Goal: Task Accomplishment & Management: Use online tool/utility

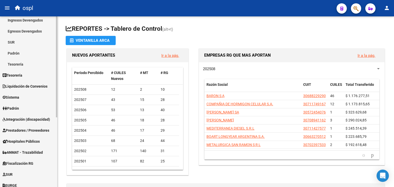
scroll to position [37, 0]
click at [37, 132] on span "Prestadores / Proveedores" at bounding box center [26, 130] width 47 height 6
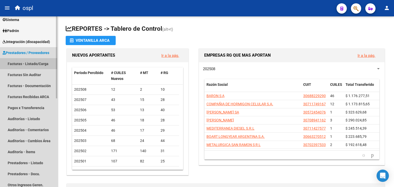
click at [27, 64] on link "Facturas - Listado/Carga" at bounding box center [28, 63] width 57 height 11
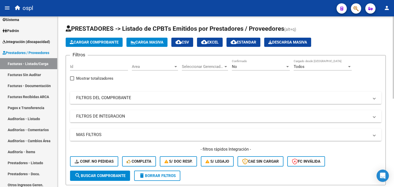
click at [239, 66] on div "No" at bounding box center [258, 66] width 53 height 5
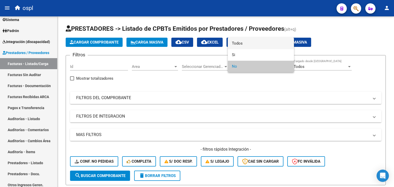
click at [241, 44] on span "Todos" at bounding box center [261, 44] width 58 height 12
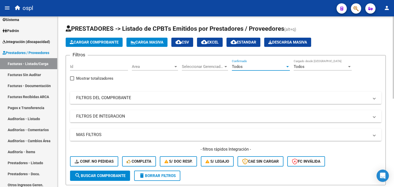
scroll to position [33, 0]
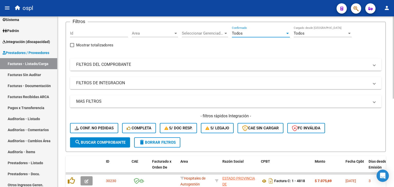
click at [178, 70] on mat-expansion-panel-header "FILTROS DEL COMPROBANTE" at bounding box center [225, 64] width 311 height 12
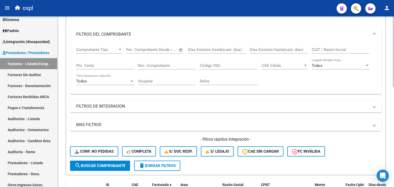
scroll to position [72, 0]
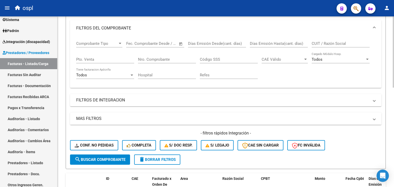
click at [152, 119] on mat-panel-title "MAS FILTROS" at bounding box center [222, 119] width 293 height 6
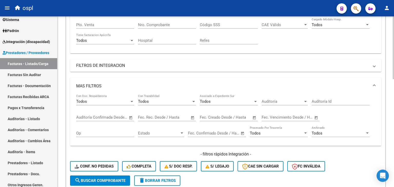
scroll to position [108, 0]
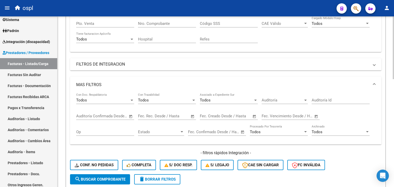
click at [204, 111] on div "Start date – End date Fec. Creado Desde / Hasta" at bounding box center [226, 114] width 52 height 11
type input "[DATE]"
click at [203, 115] on input "[DATE]" at bounding box center [206, 116] width 12 height 5
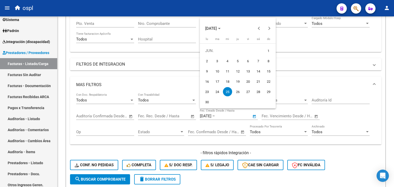
click at [217, 93] on span "24" at bounding box center [216, 91] width 9 height 9
type input "[DATE]"
click at [269, 29] on button "Next month" at bounding box center [269, 28] width 10 height 10
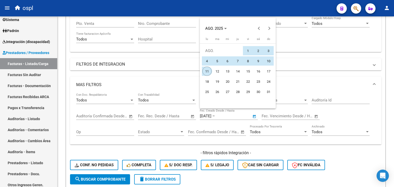
click at [203, 69] on span "11" at bounding box center [206, 71] width 9 height 9
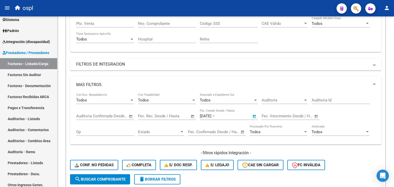
type input "[DATE]"
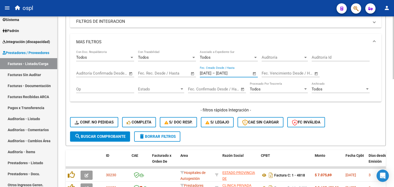
scroll to position [150, 0]
click at [115, 133] on button "search Buscar Comprobante" at bounding box center [100, 137] width 60 height 10
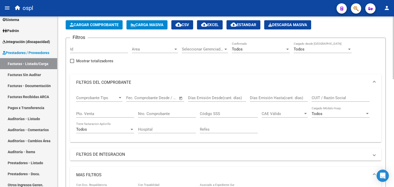
scroll to position [0, 0]
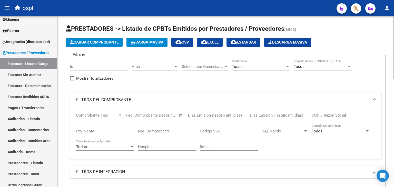
click at [215, 43] on span "cloud_download EXCEL" at bounding box center [209, 42] width 17 height 5
